Goal: Information Seeking & Learning: Learn about a topic

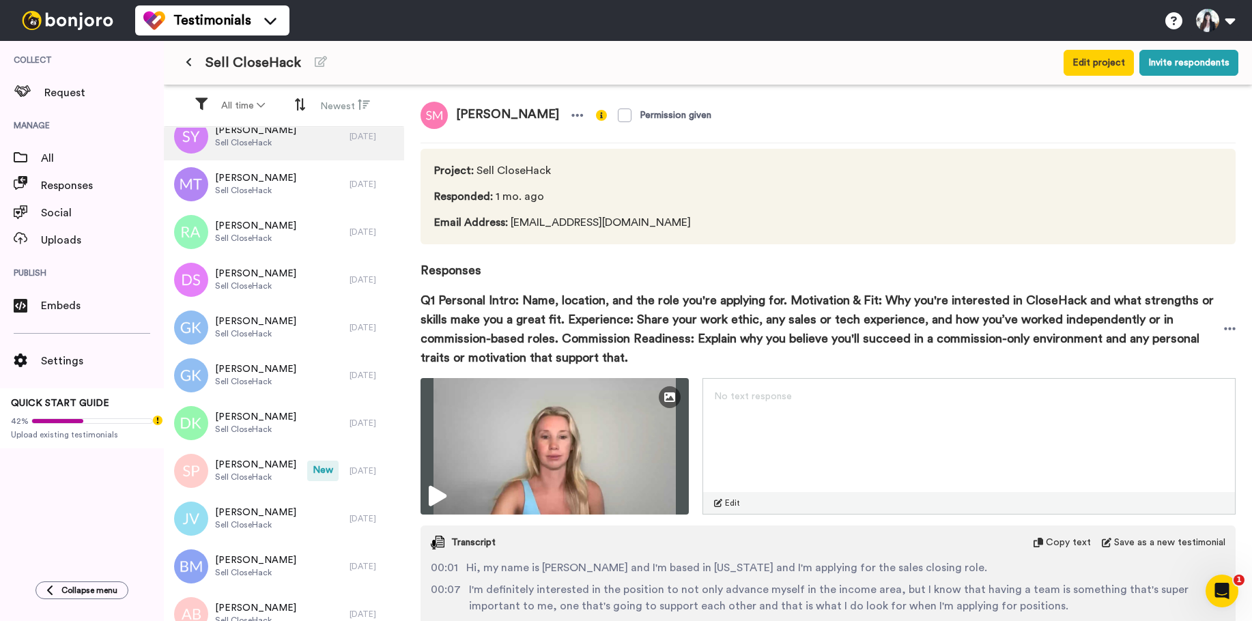
scroll to position [1279, 0]
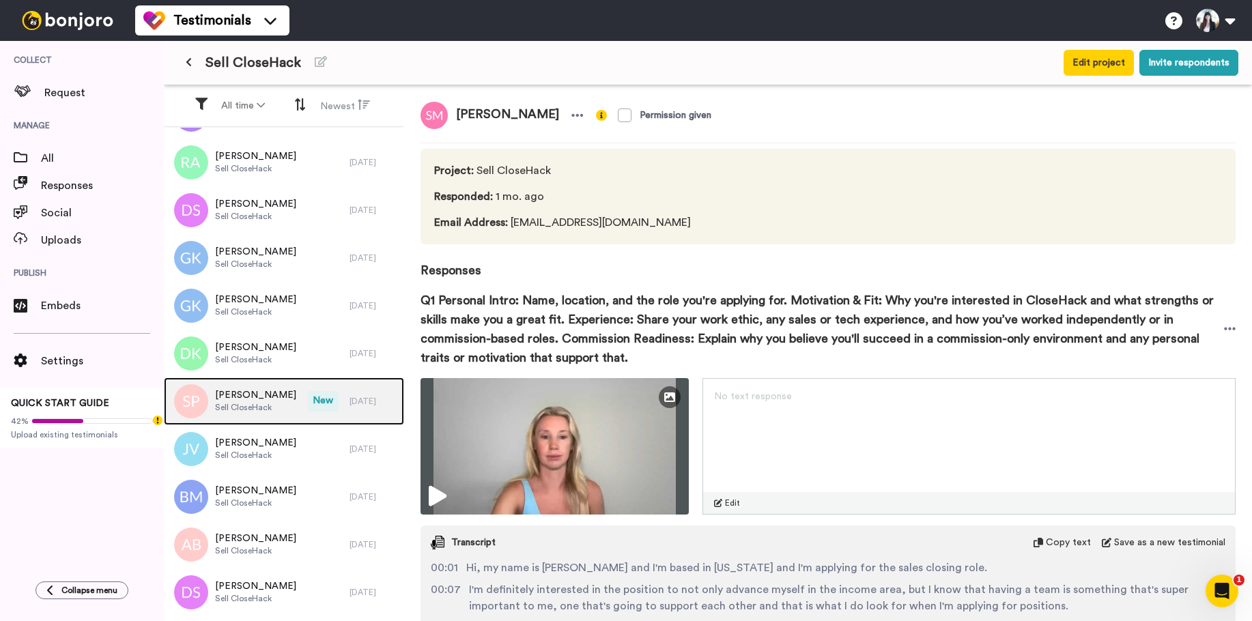
click at [259, 396] on span "[PERSON_NAME]" at bounding box center [255, 395] width 81 height 14
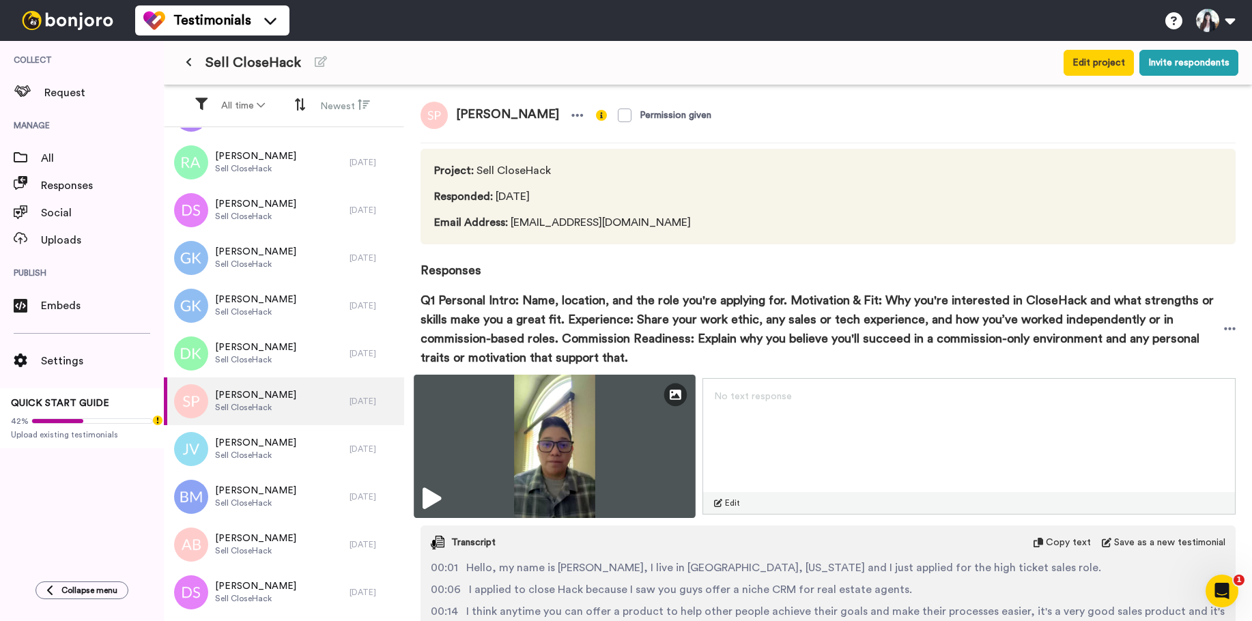
click at [555, 451] on img at bounding box center [554, 446] width 281 height 143
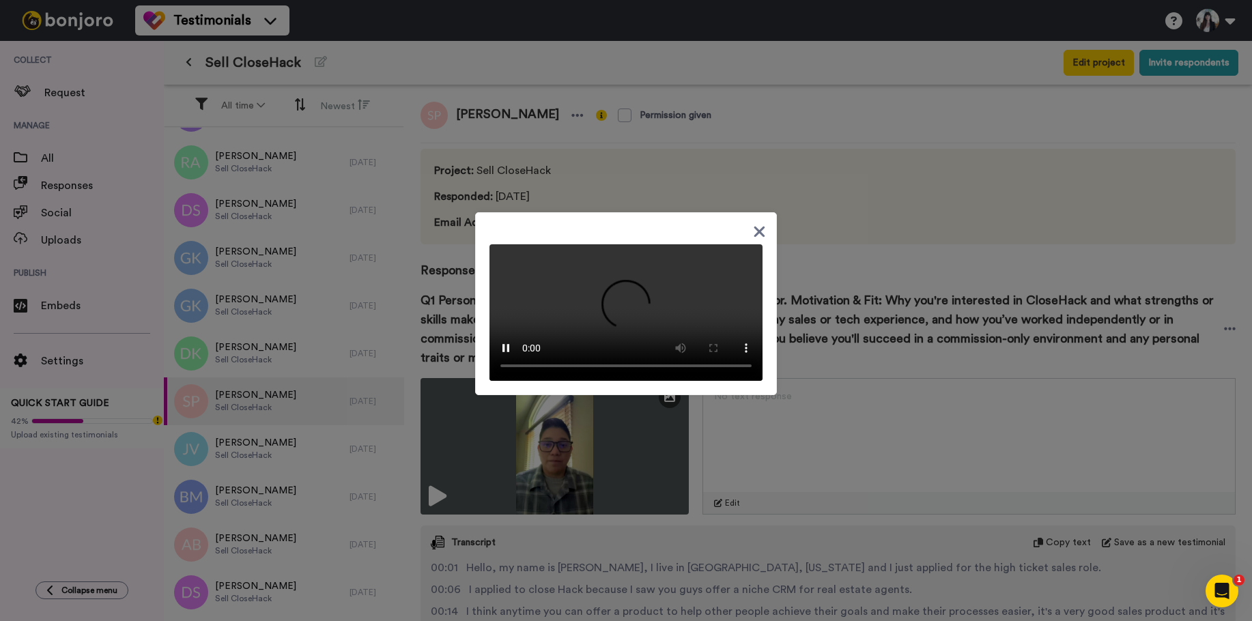
click at [754, 227] on icon at bounding box center [759, 232] width 11 height 11
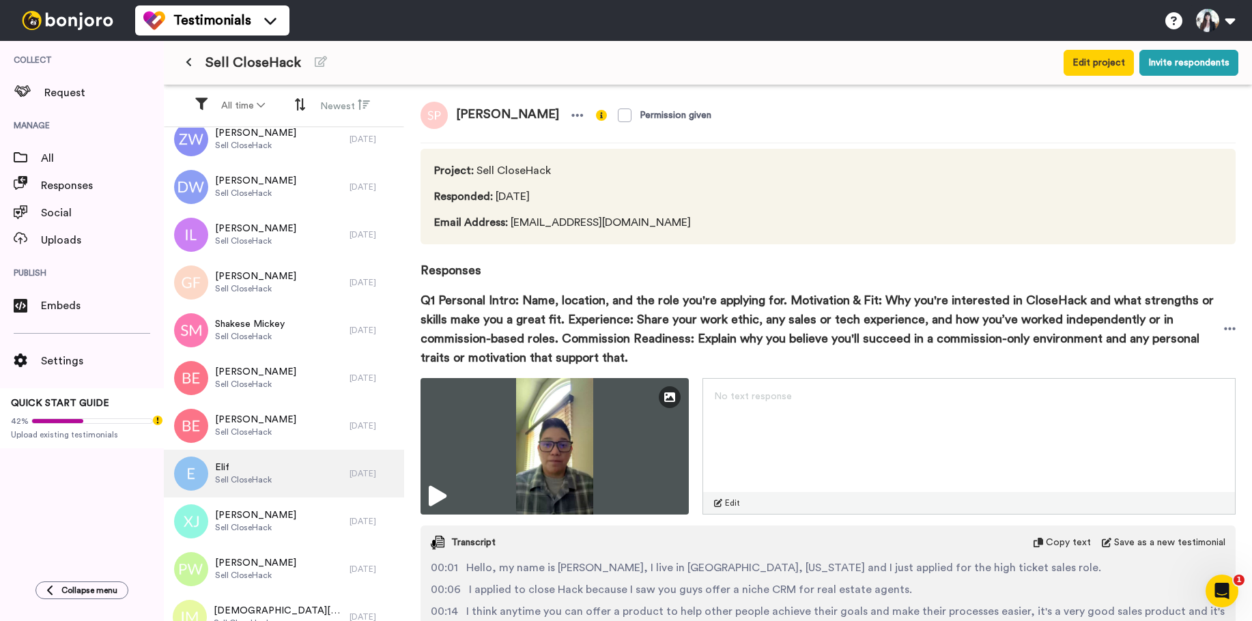
scroll to position [3599, 0]
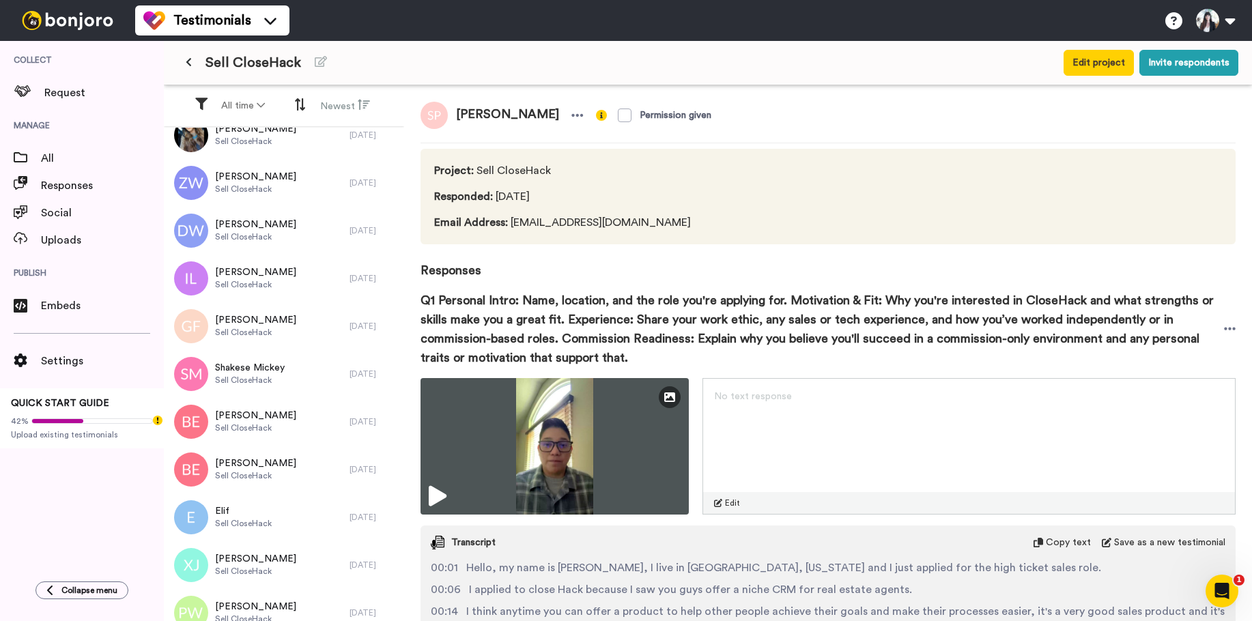
click at [808, 280] on div "Q1 Personal Intro: Name, location, and the role you're applying for. Motivation…" at bounding box center [827, 329] width 815 height 98
click at [802, 103] on div "[PERSON_NAME] Permission given" at bounding box center [827, 115] width 815 height 27
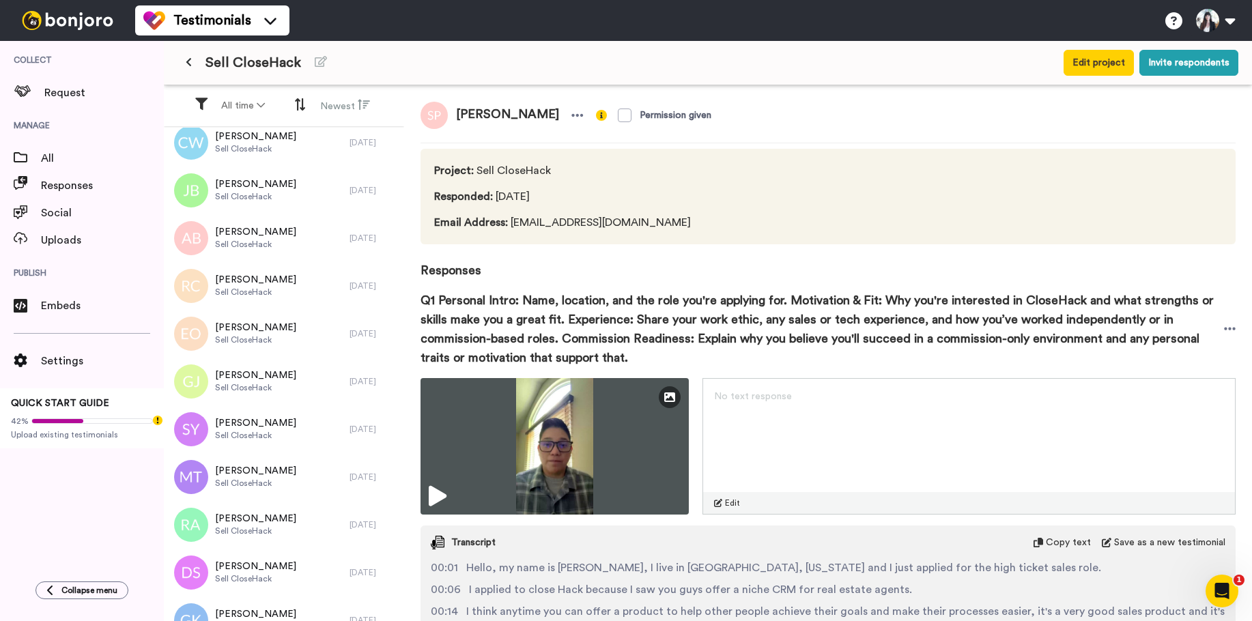
click at [611, 268] on span "Responses" at bounding box center [827, 261] width 815 height 35
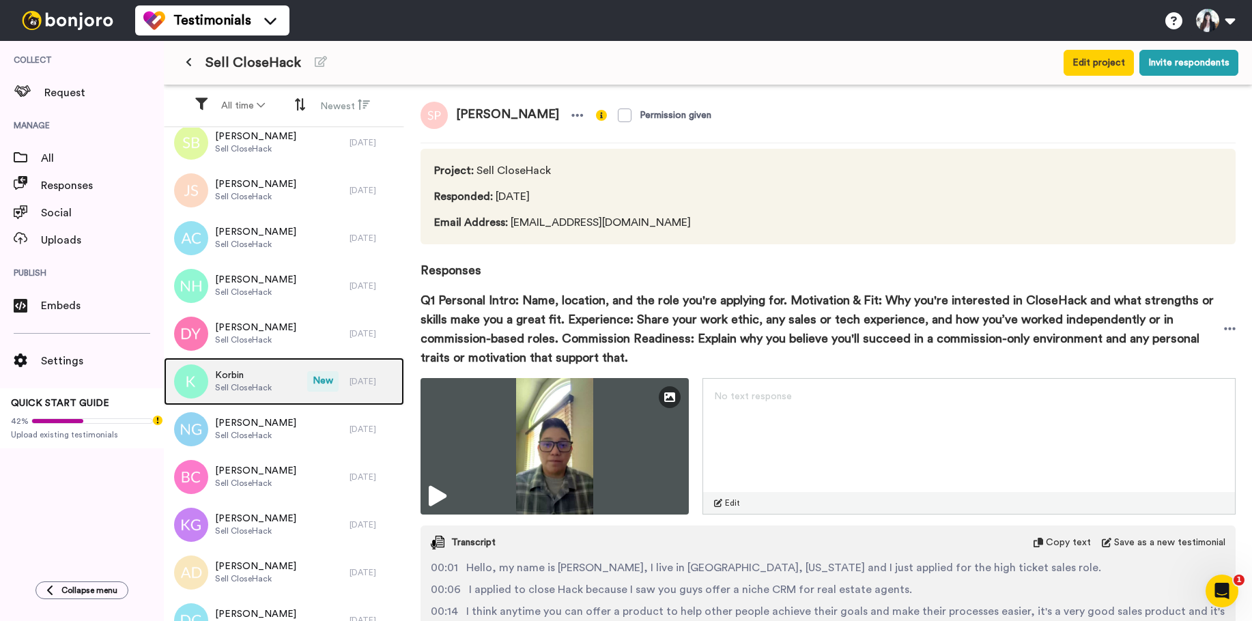
click at [277, 375] on div "Korbin Sell CloseHack" at bounding box center [235, 382] width 143 height 48
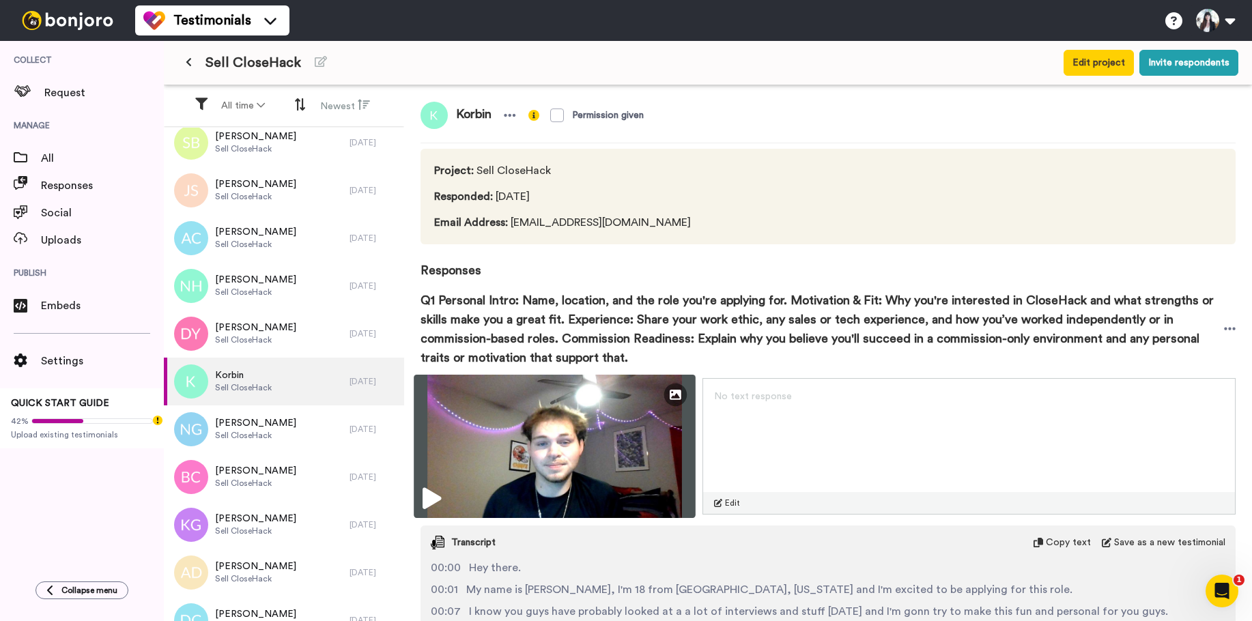
click at [521, 417] on img at bounding box center [554, 446] width 281 height 143
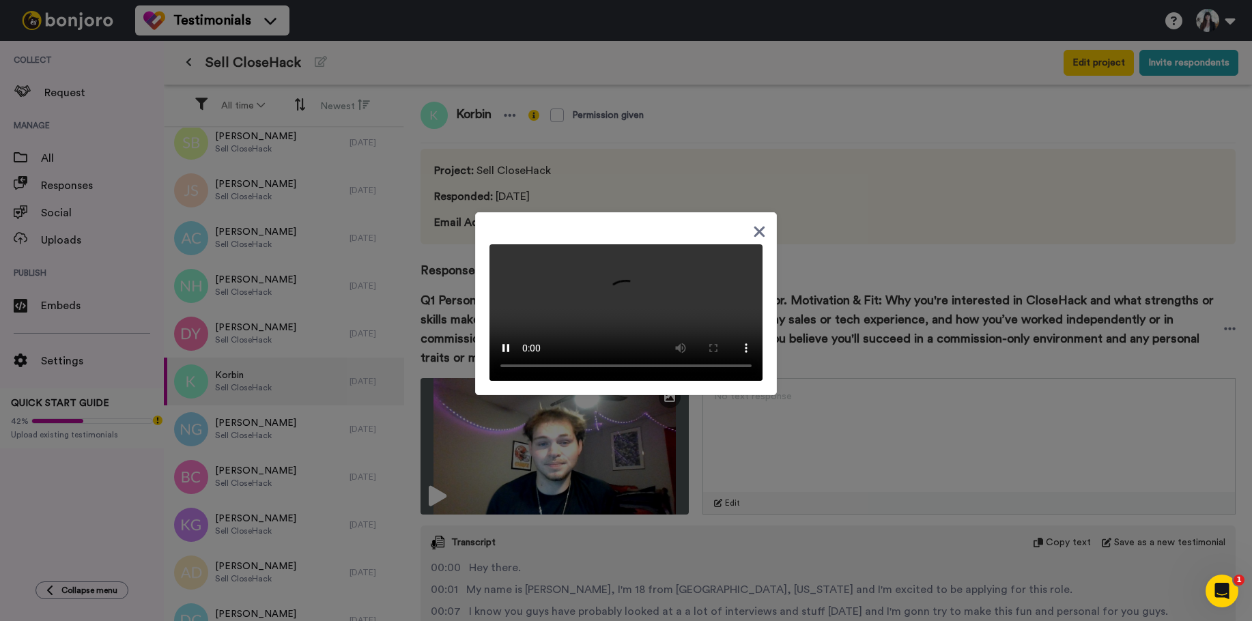
click at [631, 306] on video at bounding box center [625, 312] width 273 height 136
click at [753, 223] on icon at bounding box center [759, 231] width 13 height 17
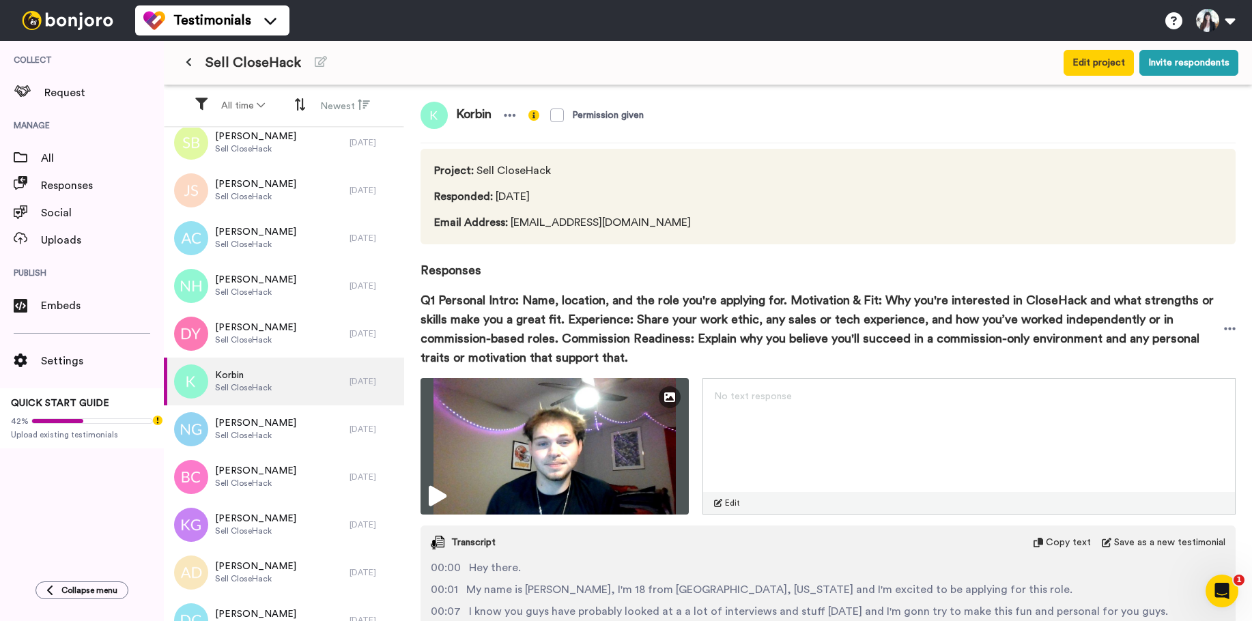
scroll to position [5216, 0]
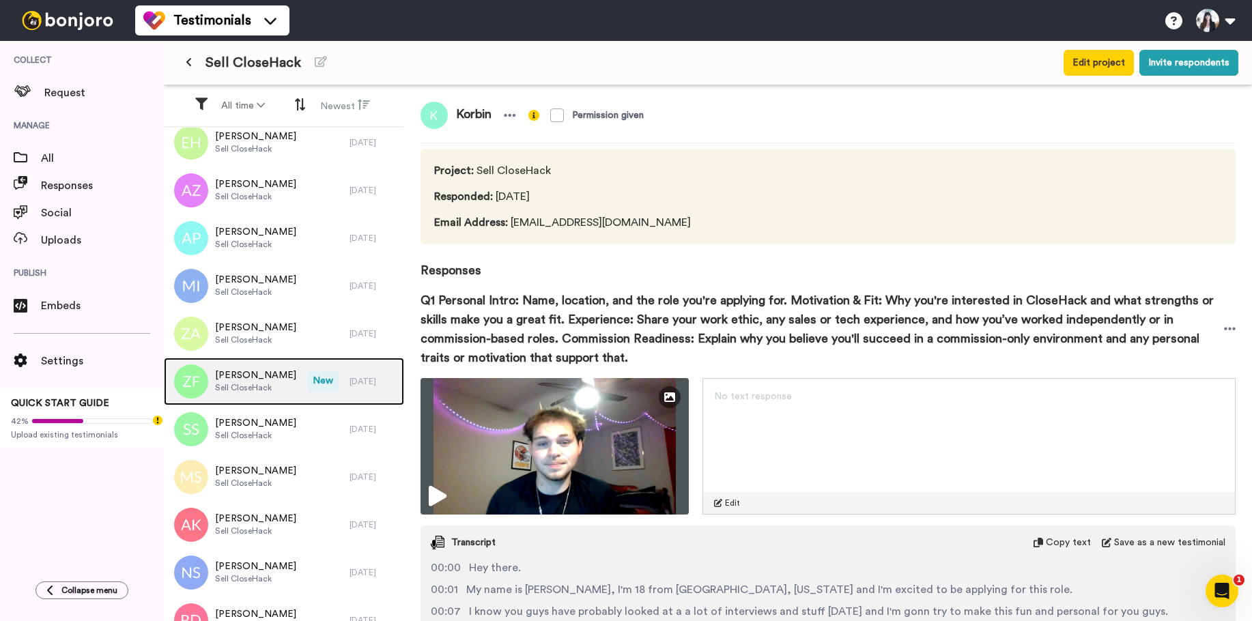
click at [259, 384] on span "Sell CloseHack" at bounding box center [255, 387] width 81 height 11
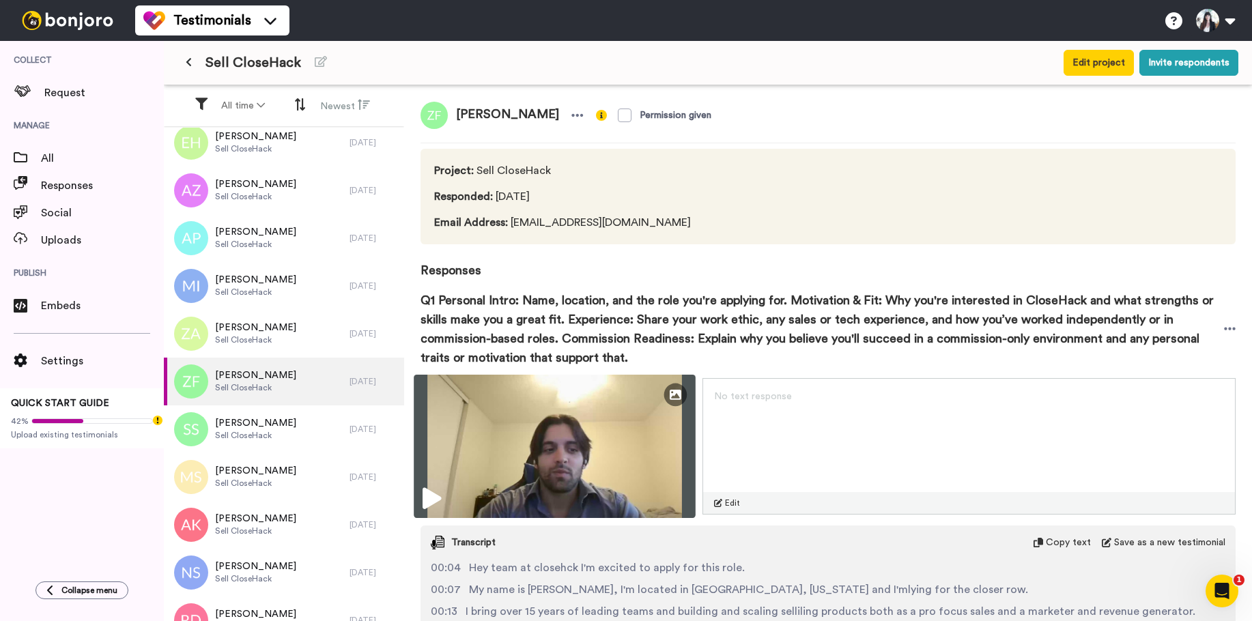
click at [502, 415] on img at bounding box center [554, 446] width 281 height 143
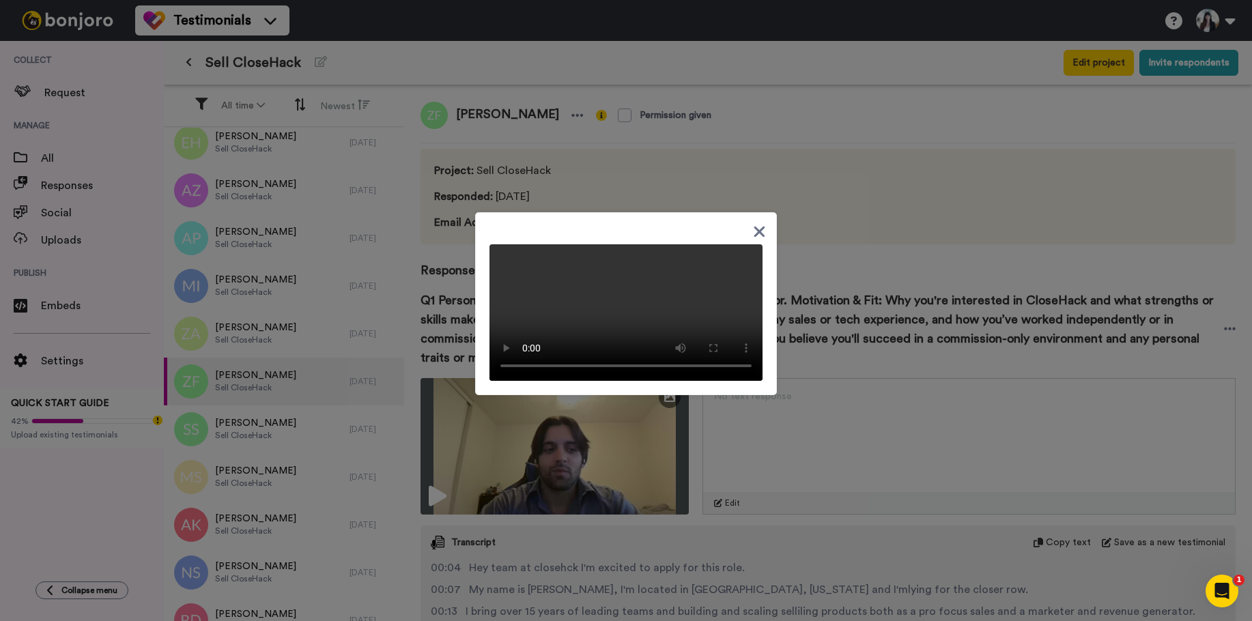
click at [631, 301] on video at bounding box center [625, 312] width 273 height 136
click at [753, 225] on icon at bounding box center [759, 231] width 13 height 17
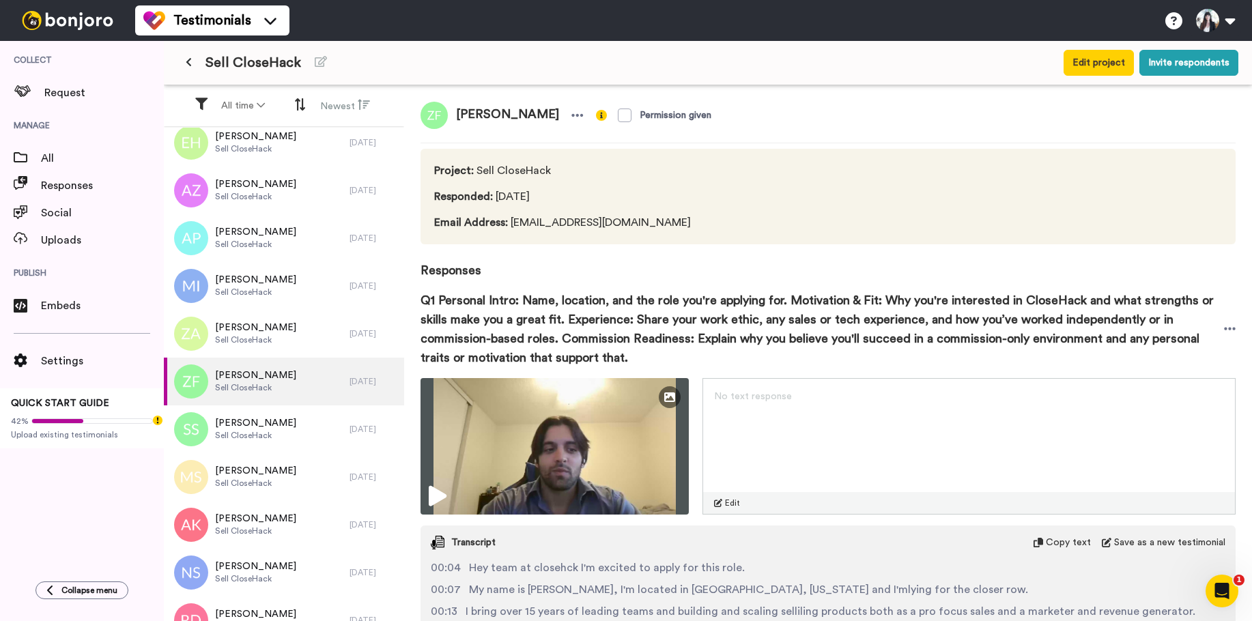
click at [642, 269] on span "Responses" at bounding box center [827, 261] width 815 height 35
